Goal: Task Accomplishment & Management: Use online tool/utility

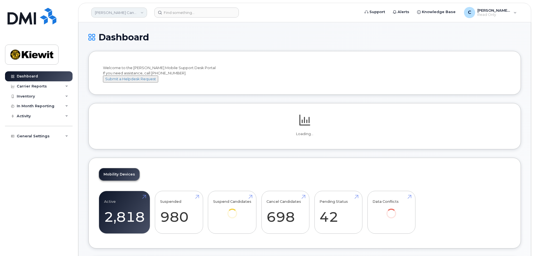
click at [127, 14] on link "[PERSON_NAME] Canada Inc" at bounding box center [119, 13] width 56 height 10
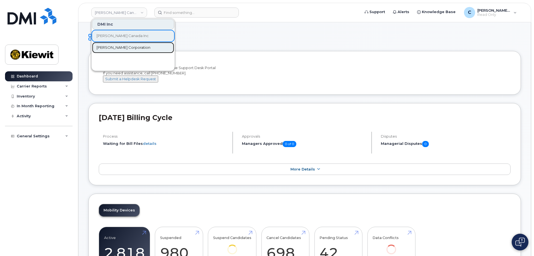
click at [128, 44] on link "[PERSON_NAME] Corporation" at bounding box center [133, 47] width 82 height 11
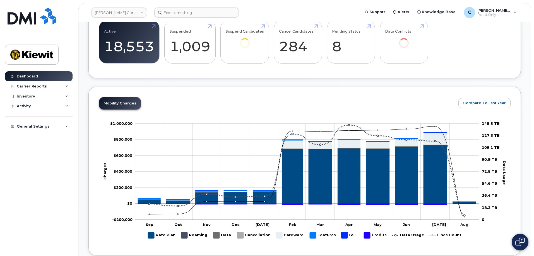
scroll to position [139, 0]
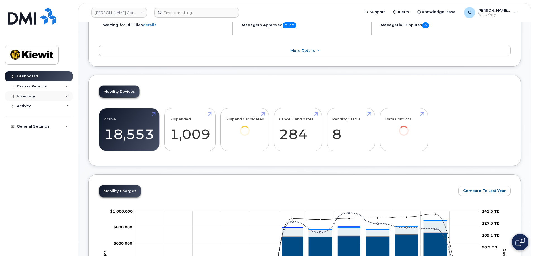
click at [38, 99] on div "Inventory" at bounding box center [39, 96] width 68 height 10
click at [40, 106] on div "Mobility Devices" at bounding box center [35, 106] width 32 height 5
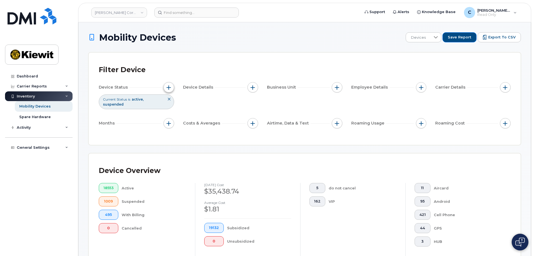
click at [169, 87] on span "button" at bounding box center [169, 87] width 4 height 4
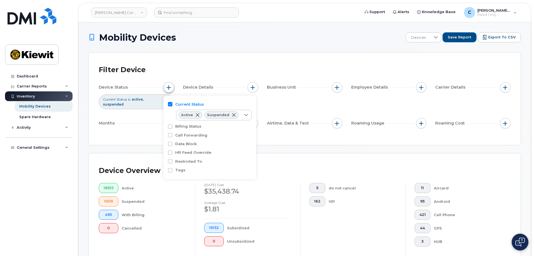
click at [169, 87] on span "button" at bounding box center [169, 87] width 4 height 4
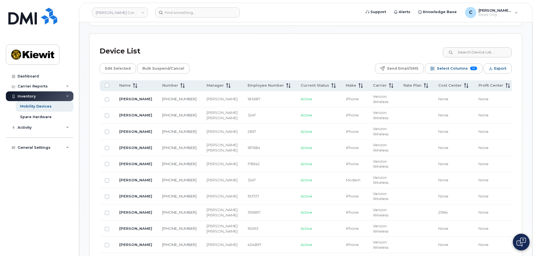
scroll to position [251, 0]
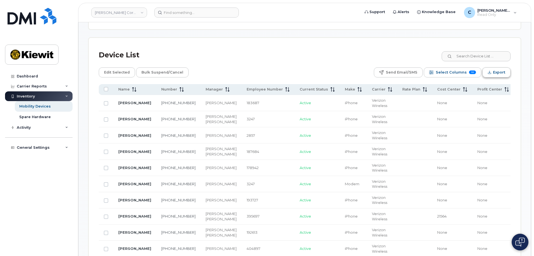
click at [506, 68] on button "Export" at bounding box center [496, 73] width 28 height 10
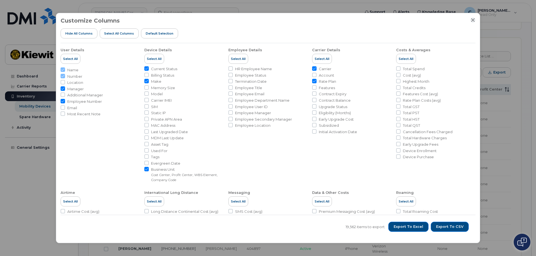
click at [472, 19] on icon "Close" at bounding box center [472, 20] width 4 height 4
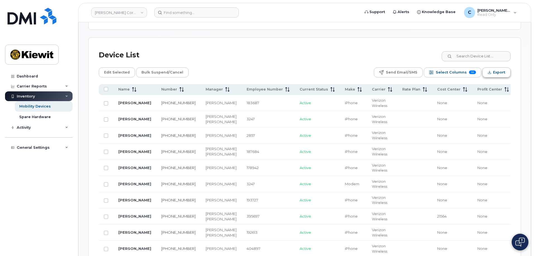
click at [497, 69] on span "Export" at bounding box center [499, 72] width 12 height 8
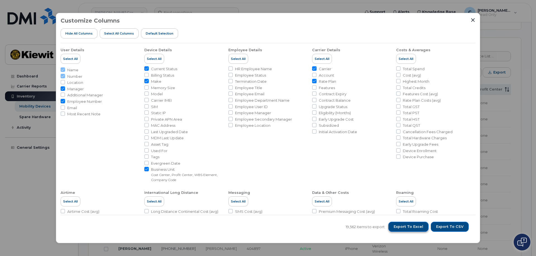
click at [418, 230] on button "Export to Excel" at bounding box center [408, 227] width 40 height 10
